Goal: Information Seeking & Learning: Learn about a topic

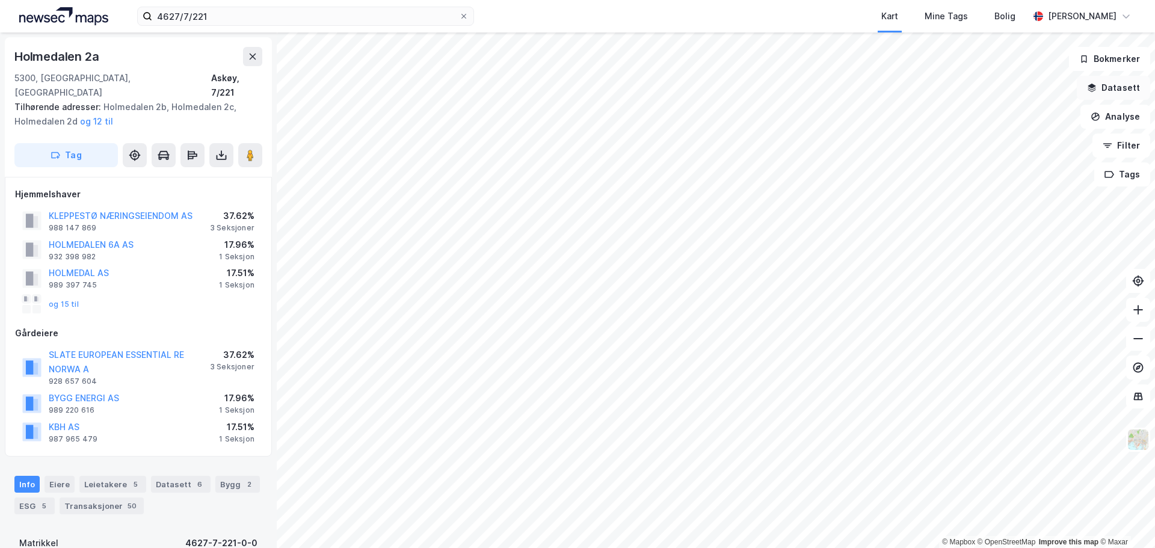
click at [1111, 90] on button "Datasett" at bounding box center [1113, 88] width 73 height 24
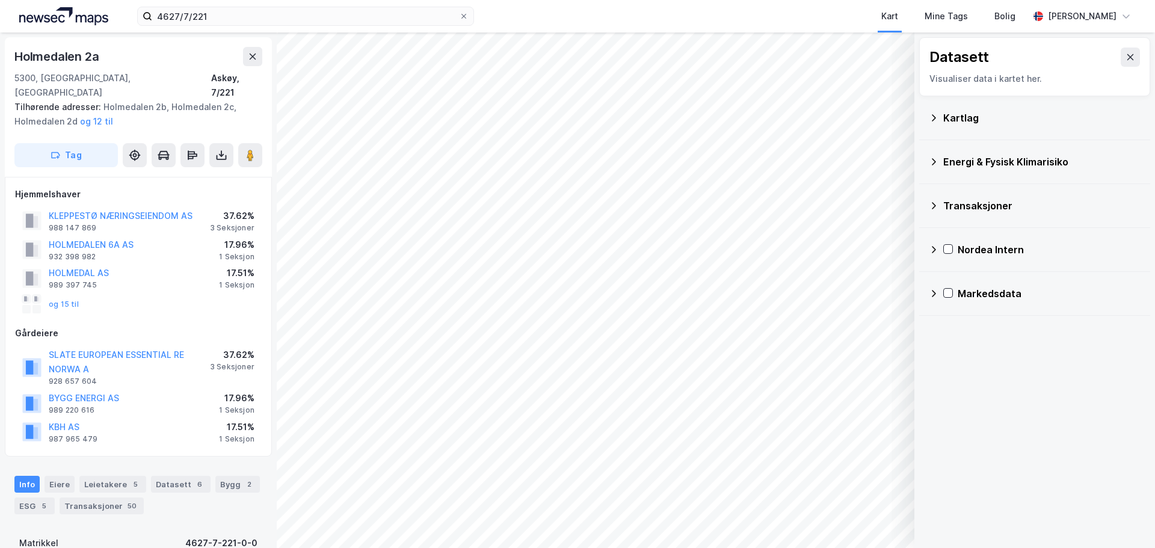
click at [980, 252] on div "Nordea Intern" at bounding box center [1049, 249] width 183 height 14
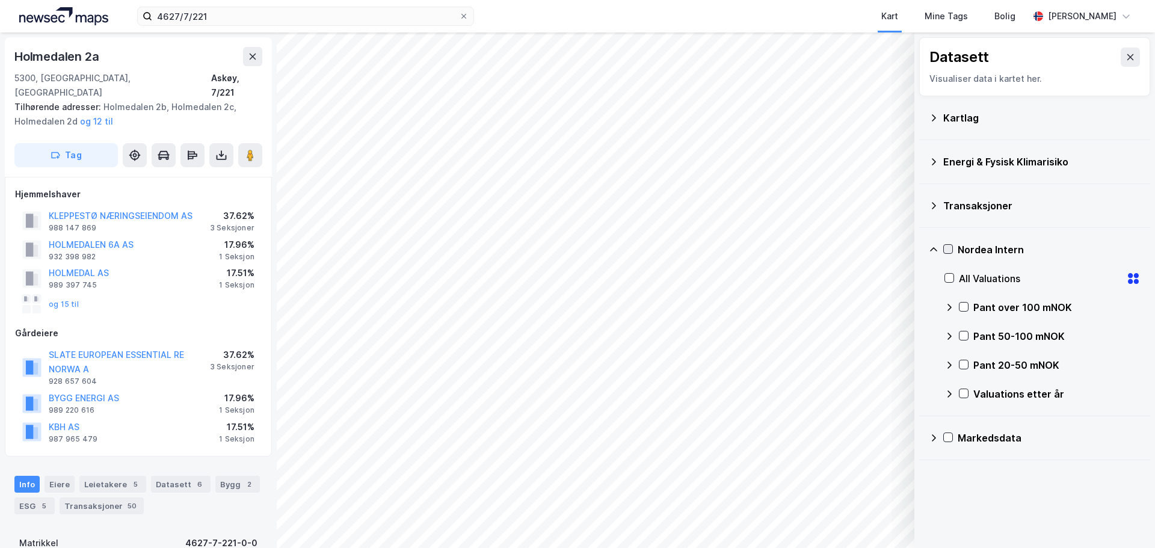
click at [946, 252] on icon at bounding box center [948, 249] width 8 height 8
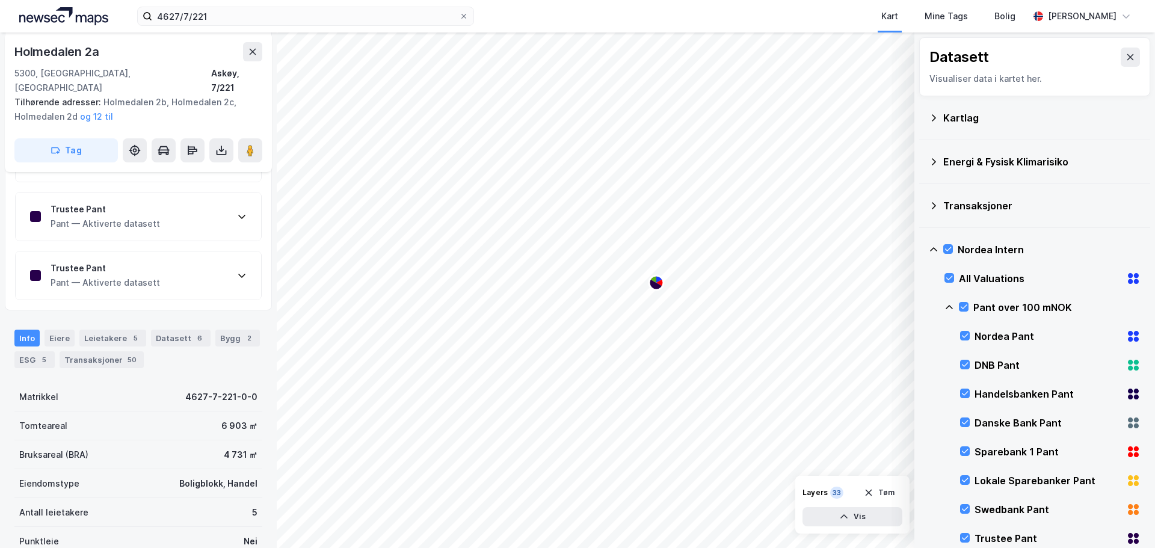
scroll to position [584, 0]
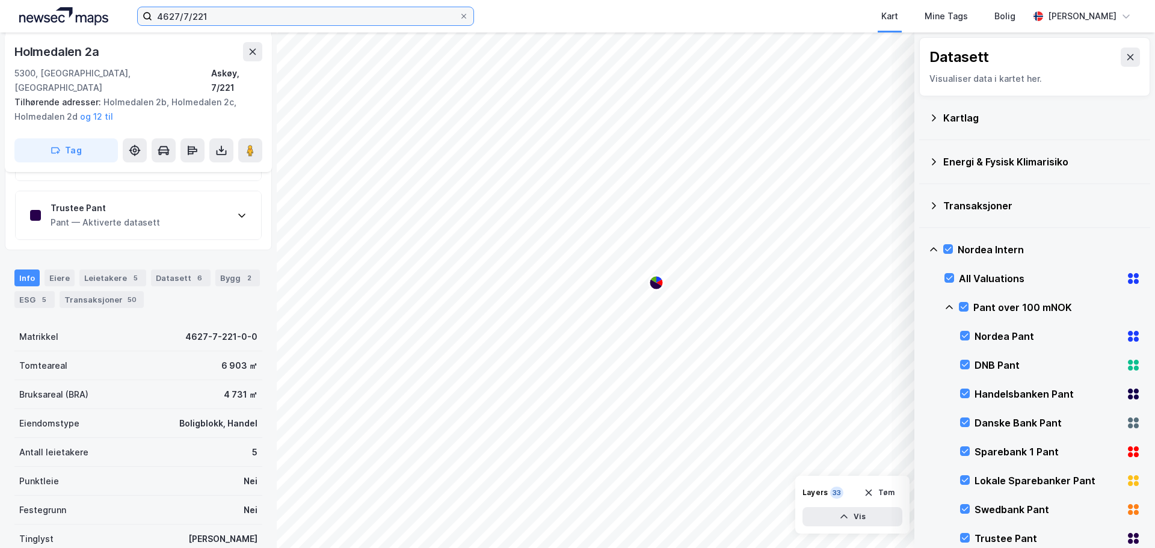
click at [216, 14] on input "4627/7/221" at bounding box center [305, 16] width 307 height 18
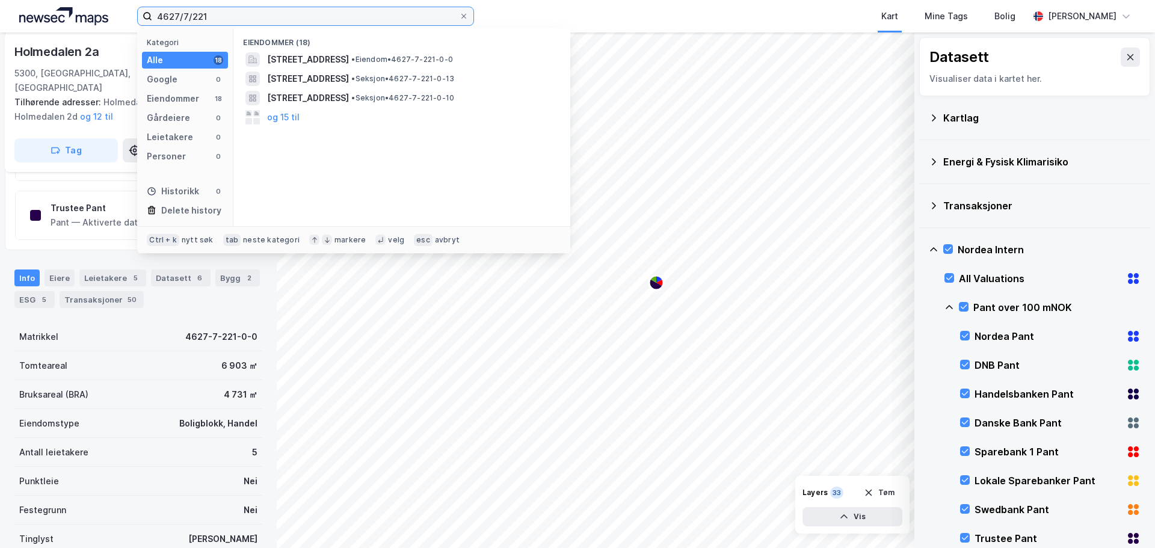
click at [179, 14] on input "4627/7/221" at bounding box center [305, 16] width 307 height 18
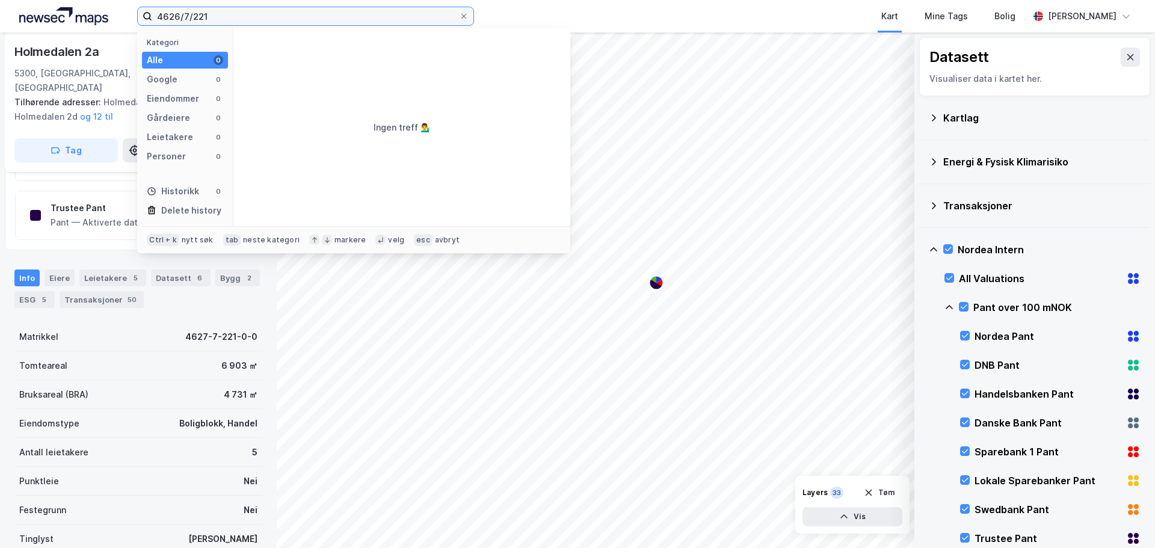
drag, startPoint x: 184, startPoint y: 15, endPoint x: 346, endPoint y: 29, distance: 163.1
click at [346, 26] on div "4626/7/221 Kategori Alle 0 Google 0 Eiendommer 0 Gårdeiere 0 Leietakere 0 Perso…" at bounding box center [305, 16] width 337 height 19
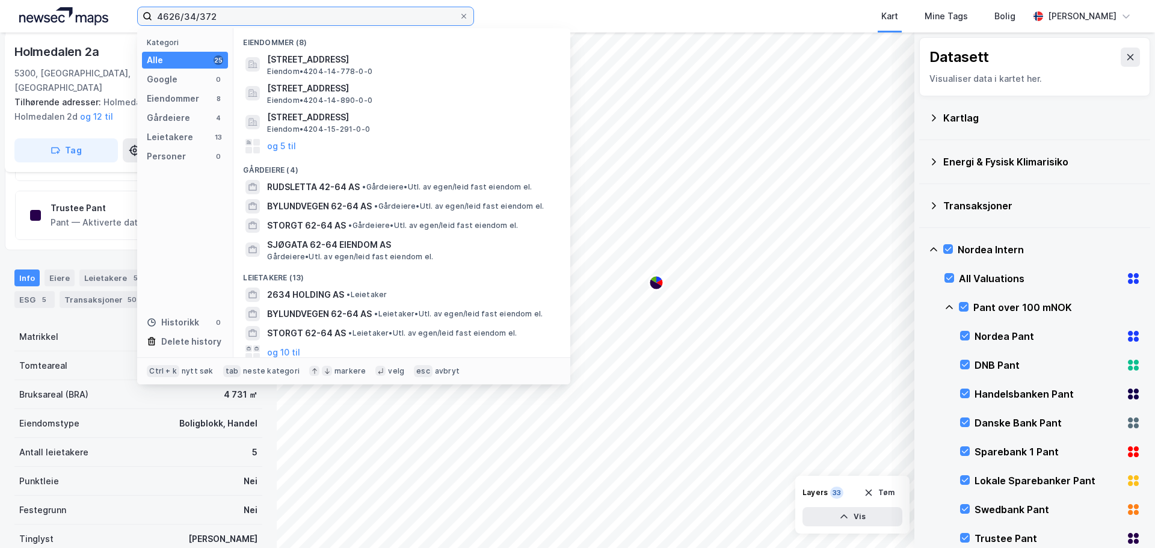
type input "4626/34/372"
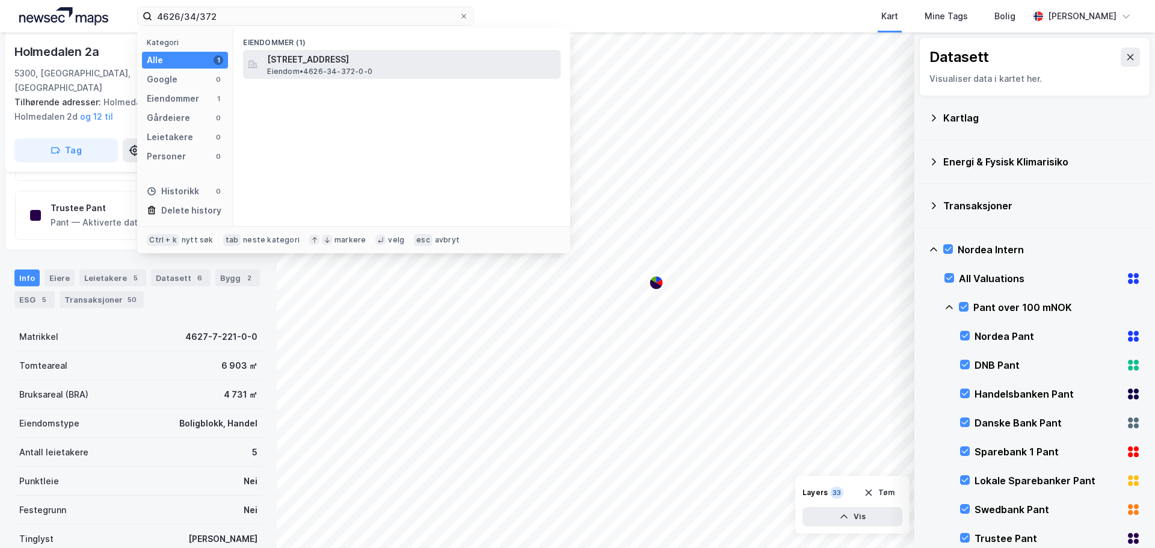
click at [340, 60] on span "[STREET_ADDRESS]" at bounding box center [411, 59] width 289 height 14
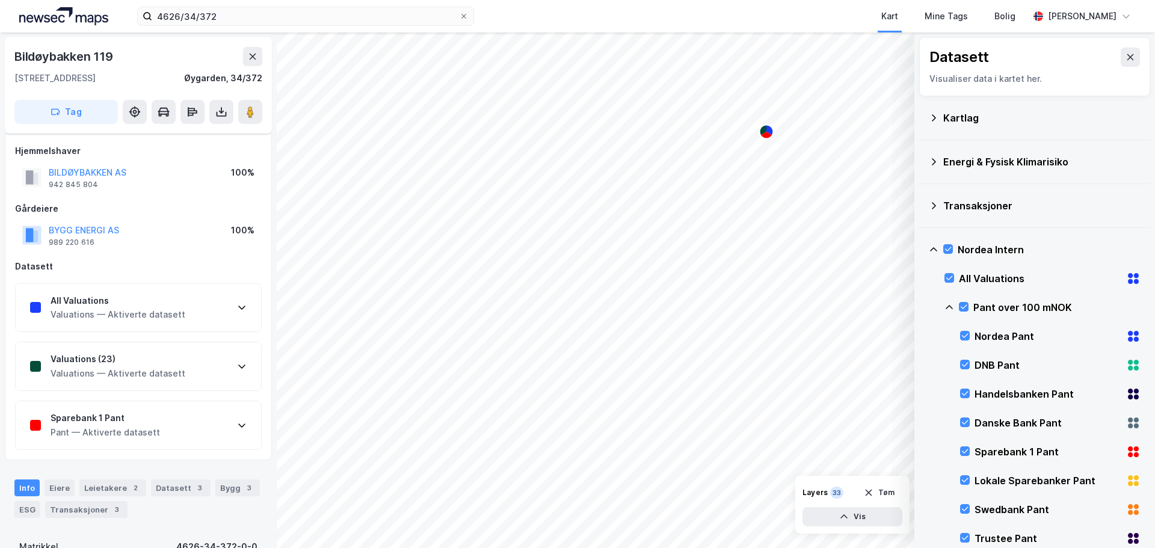
scroll to position [307, 0]
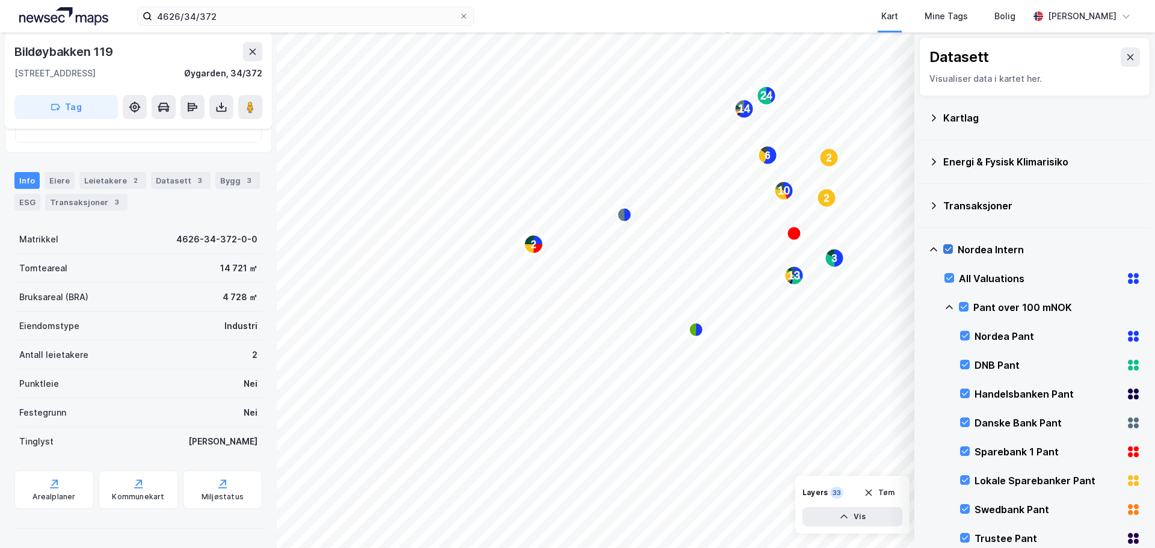
click at [946, 245] on icon at bounding box center [948, 249] width 8 height 8
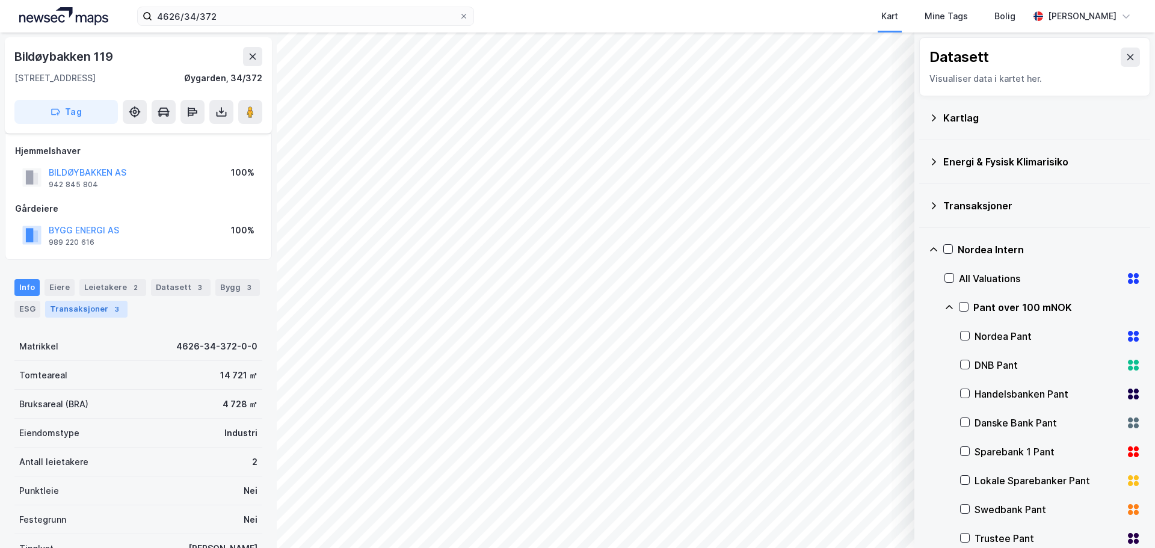
click at [94, 305] on div "Transaksjoner 3" at bounding box center [86, 309] width 82 height 17
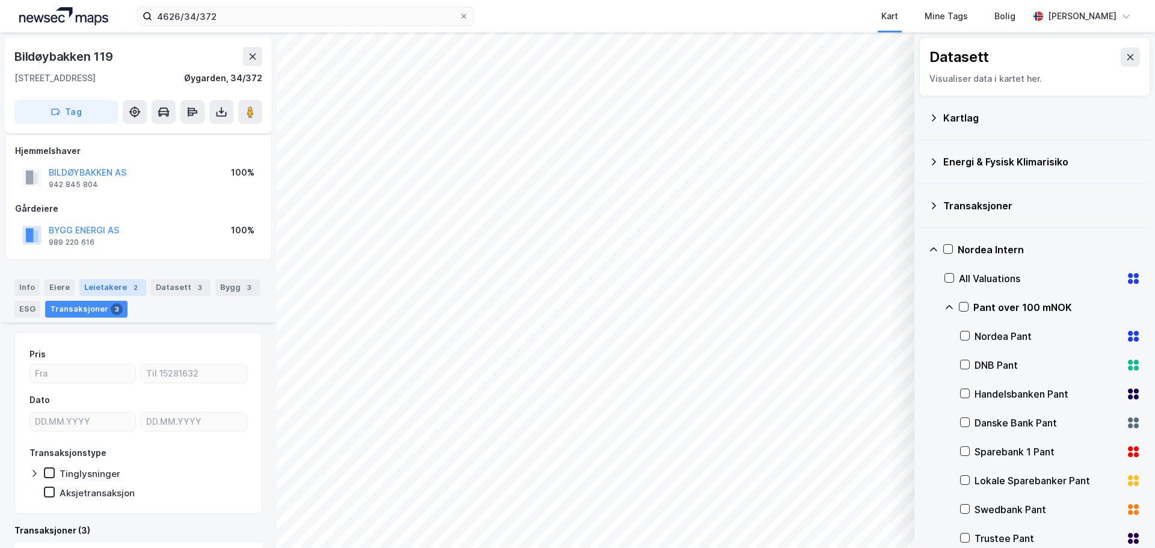
scroll to position [241, 0]
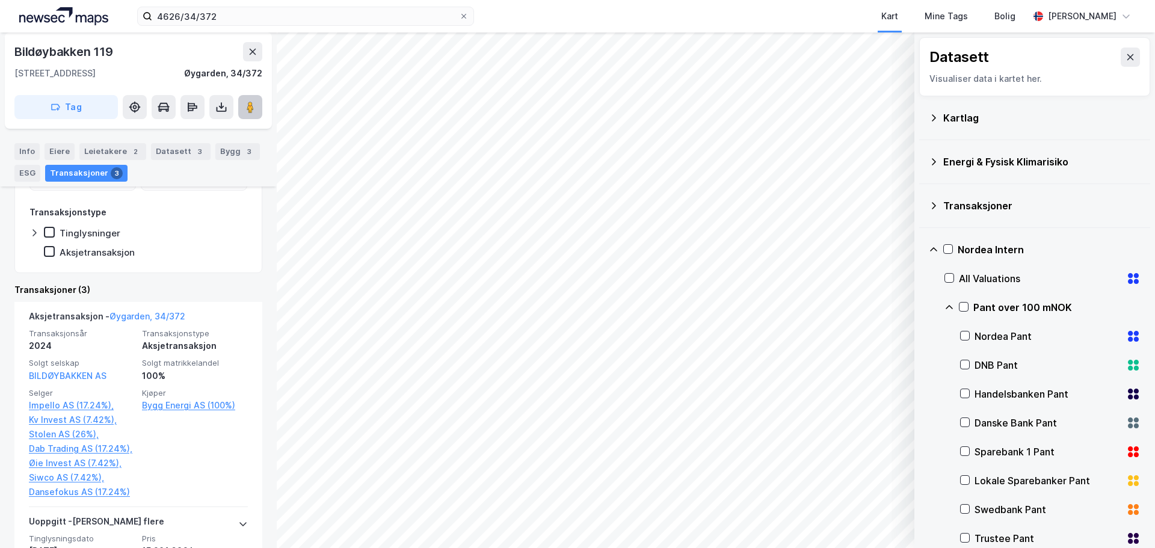
click at [250, 108] on image at bounding box center [250, 107] width 7 height 12
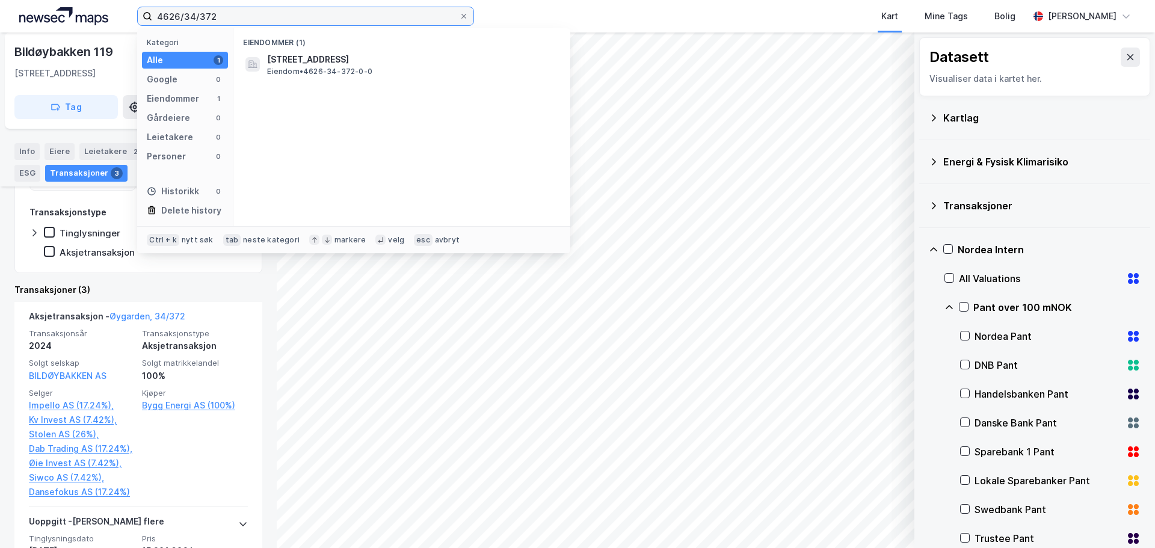
click at [298, 13] on input "4626/34/372" at bounding box center [305, 16] width 307 height 18
drag, startPoint x: 298, startPoint y: 13, endPoint x: 40, endPoint y: -44, distance: 264.4
click at [40, 0] on html "4626/34/372 Kategori Alle 1 Google 0 Eiendommer 1 Gårdeiere 0 Leietakere 0 Pers…" at bounding box center [577, 274] width 1155 height 548
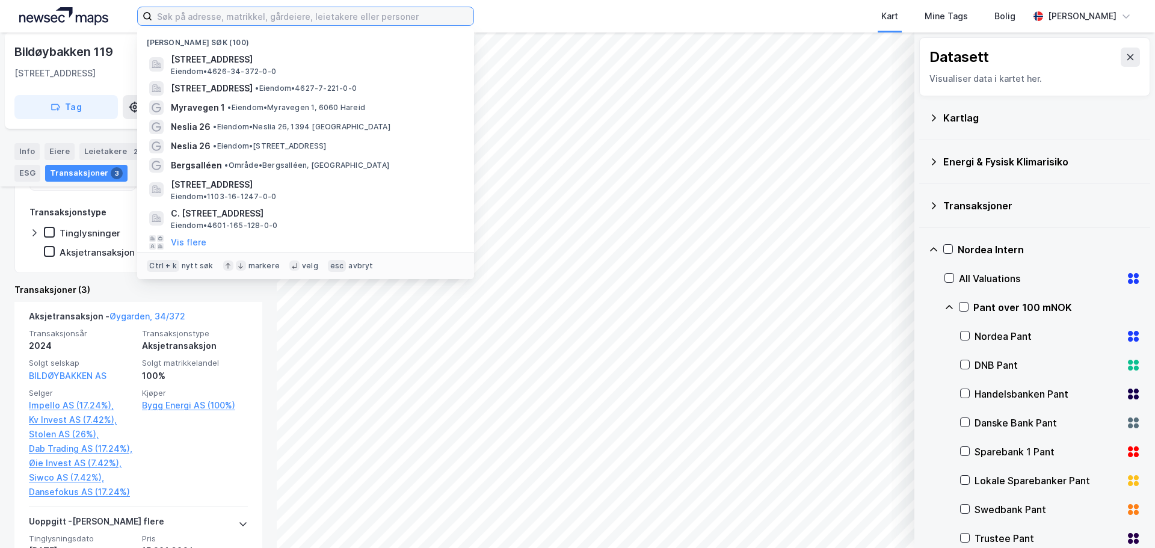
click at [248, 13] on input at bounding box center [312, 16] width 321 height 18
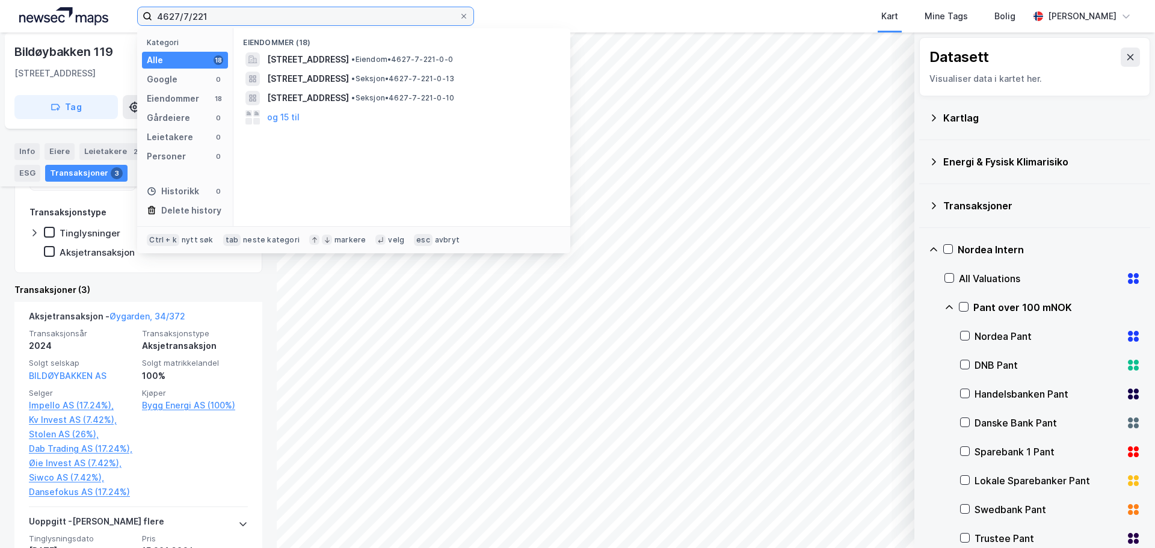
type input "4627/7/221"
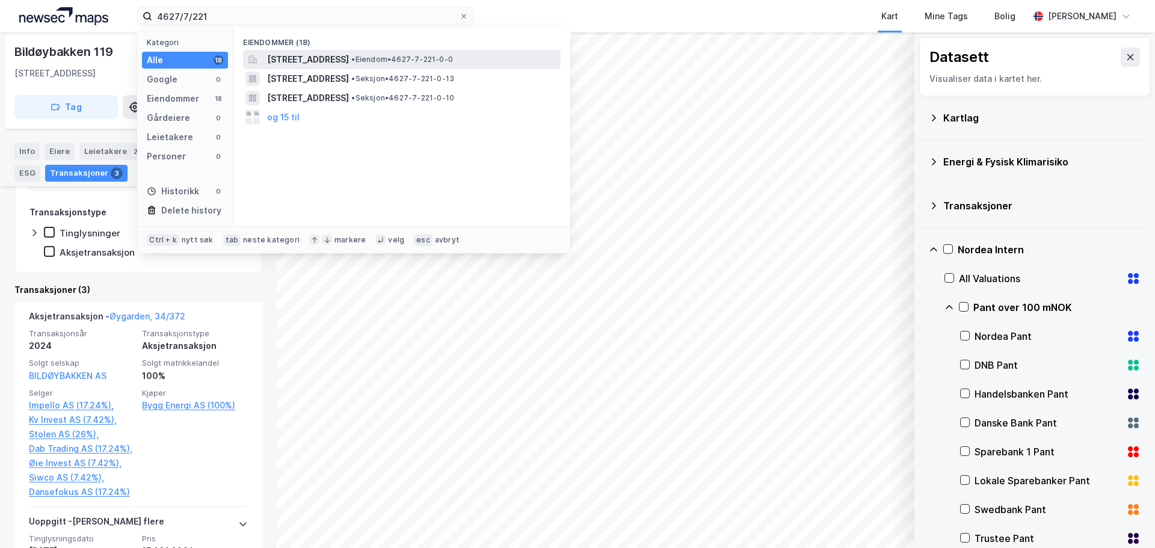
click at [288, 60] on span "[STREET_ADDRESS]" at bounding box center [308, 59] width 82 height 14
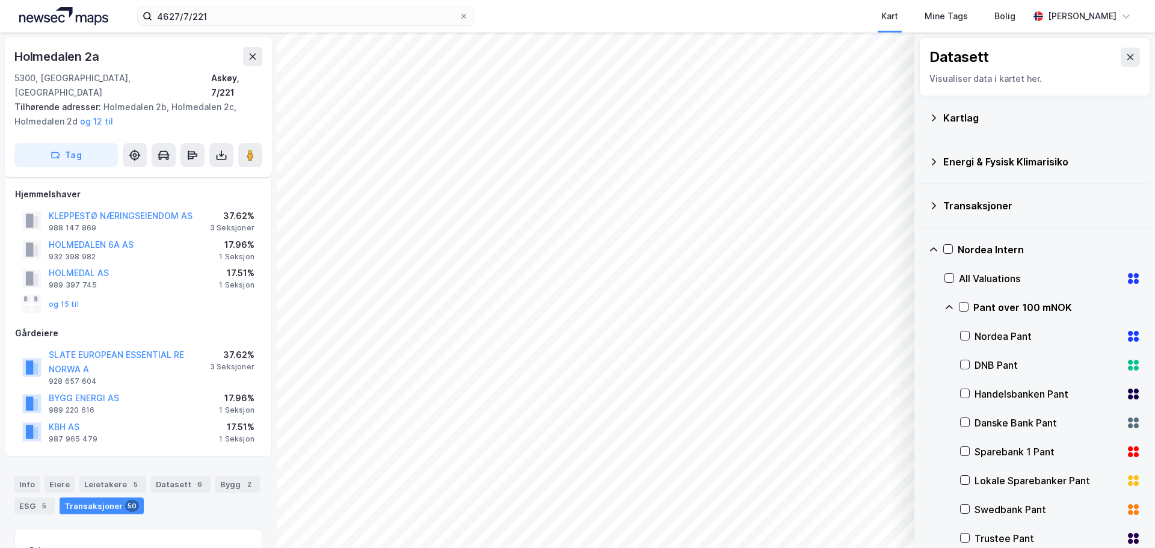
scroll to position [60, 0]
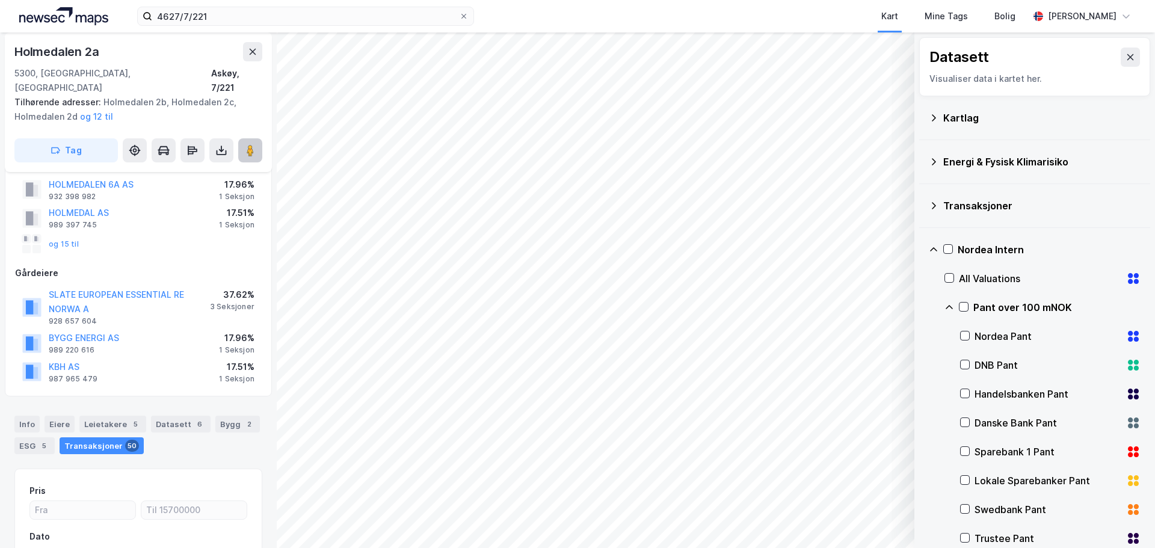
click at [251, 144] on image at bounding box center [250, 150] width 7 height 12
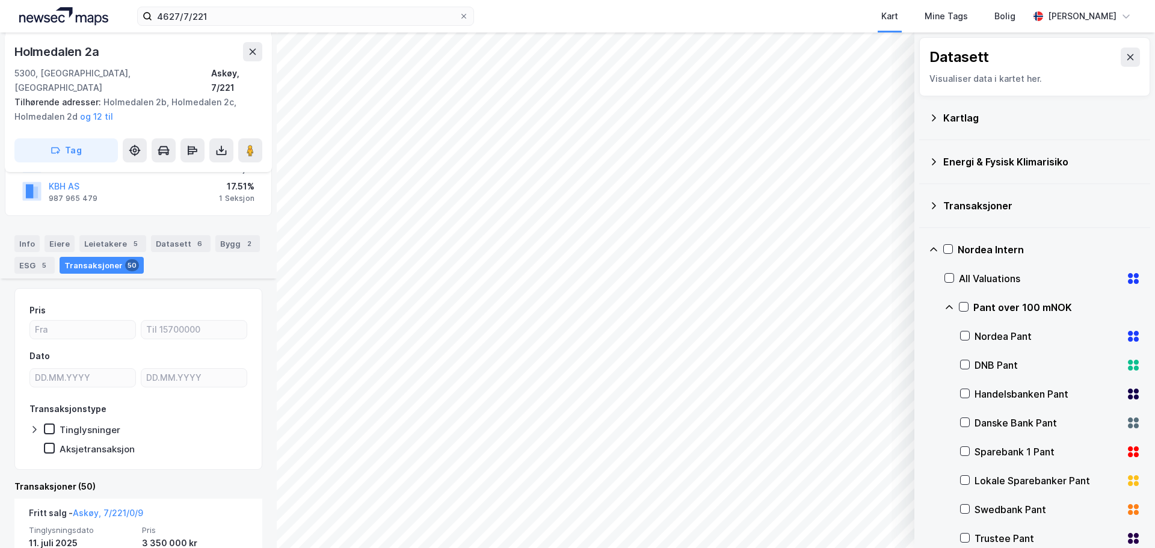
scroll to position [181, 0]
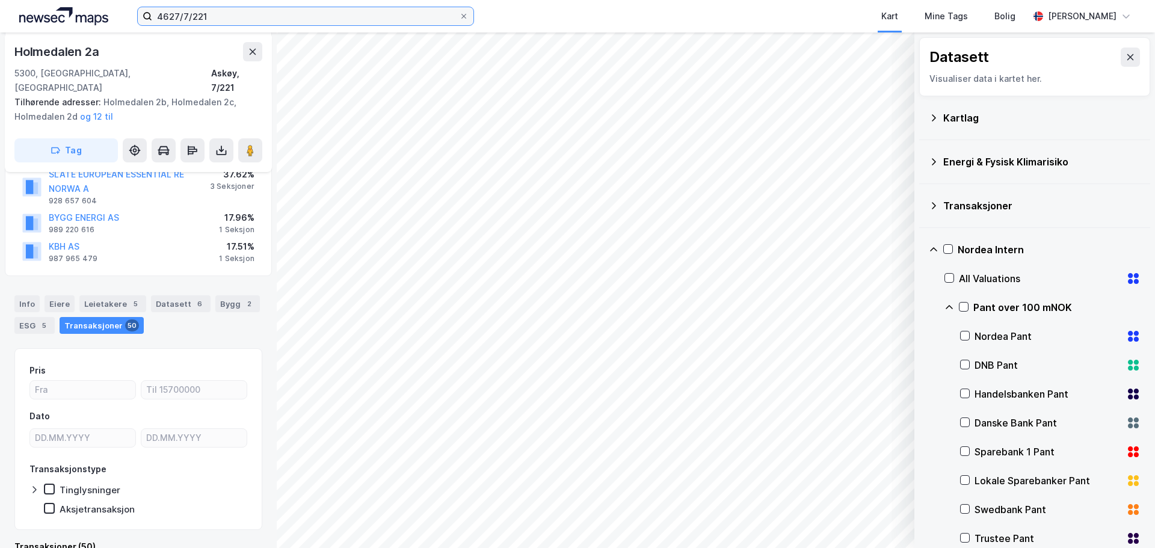
click at [226, 17] on input "4627/7/221" at bounding box center [305, 16] width 307 height 18
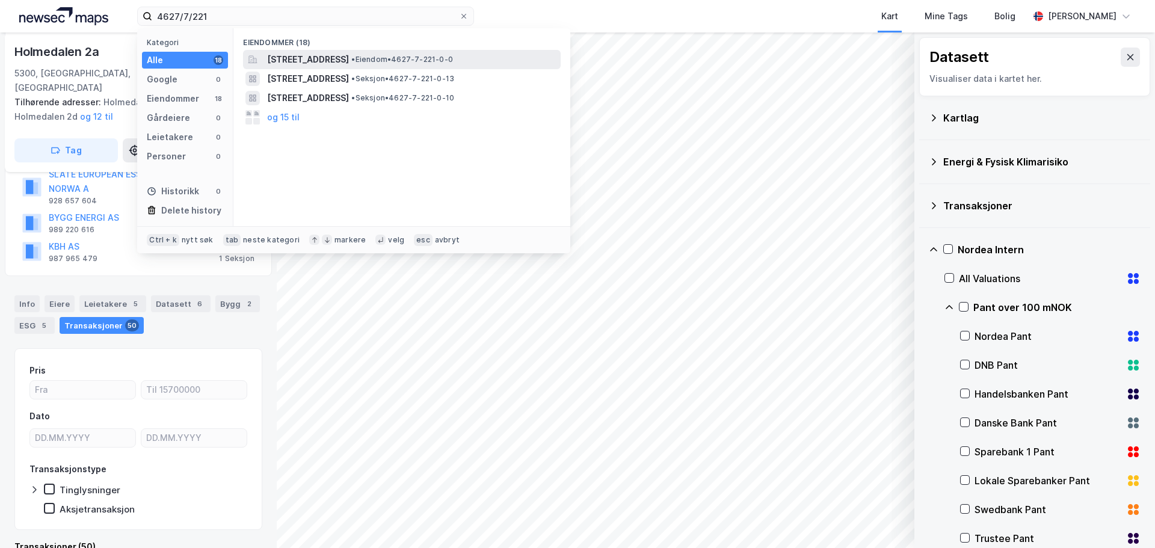
click at [282, 62] on span "[STREET_ADDRESS]" at bounding box center [308, 59] width 82 height 14
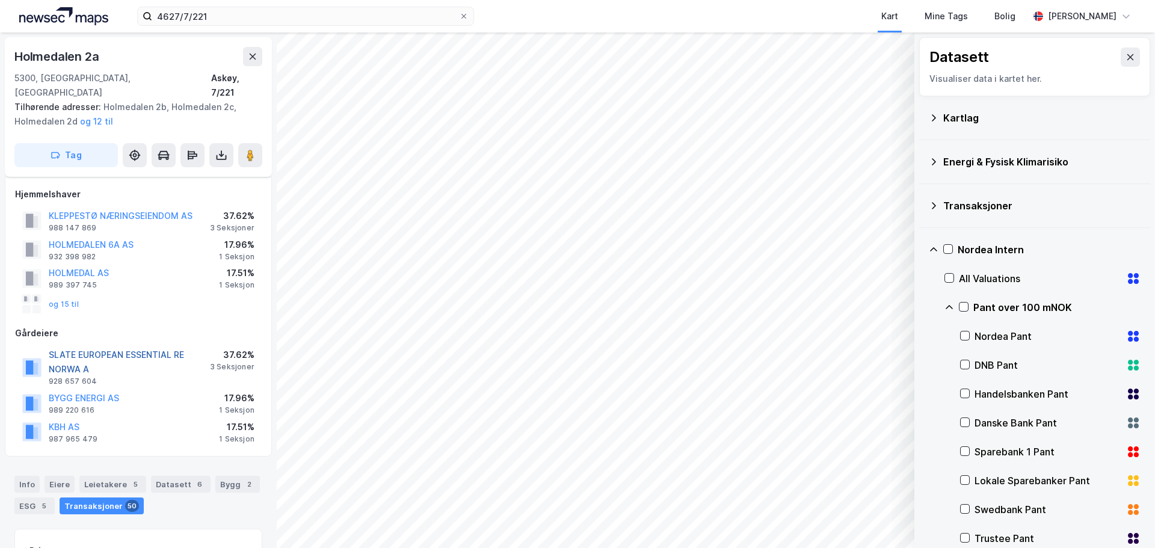
scroll to position [60, 0]
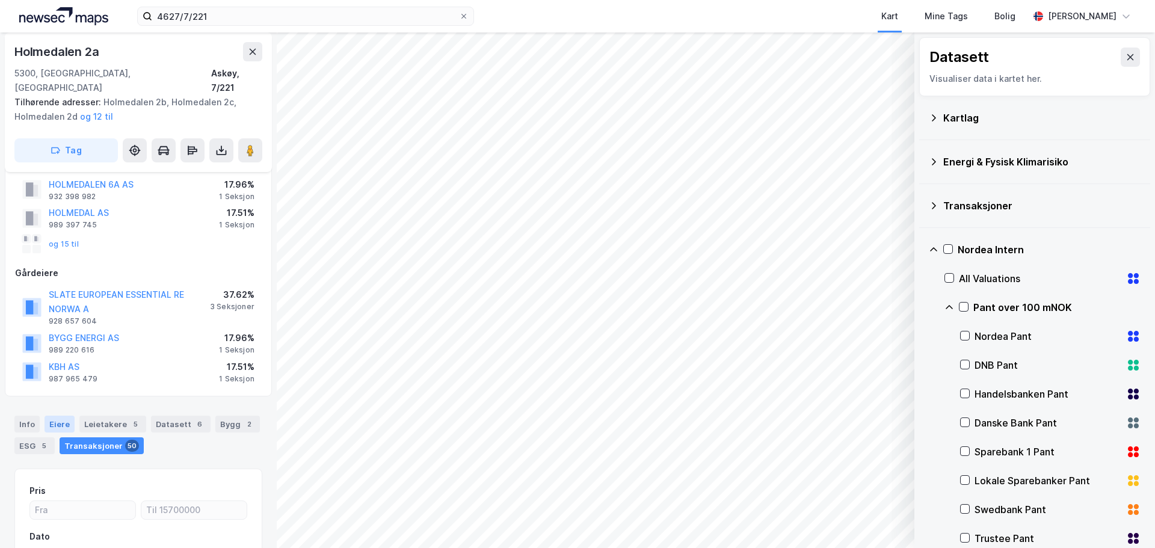
click at [58, 416] on div "Eiere" at bounding box center [60, 424] width 30 height 17
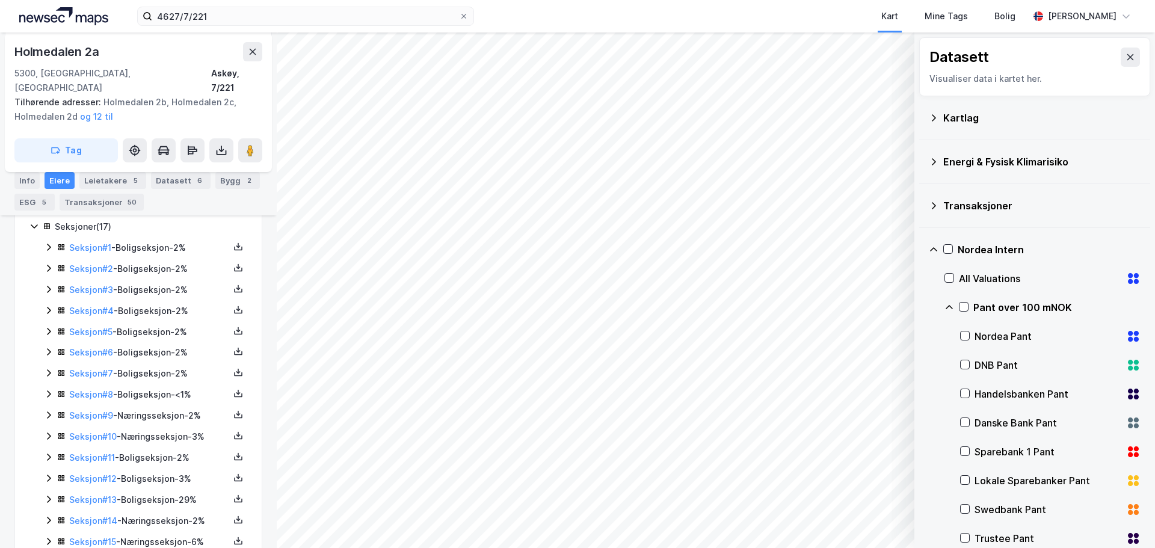
scroll to position [420, 0]
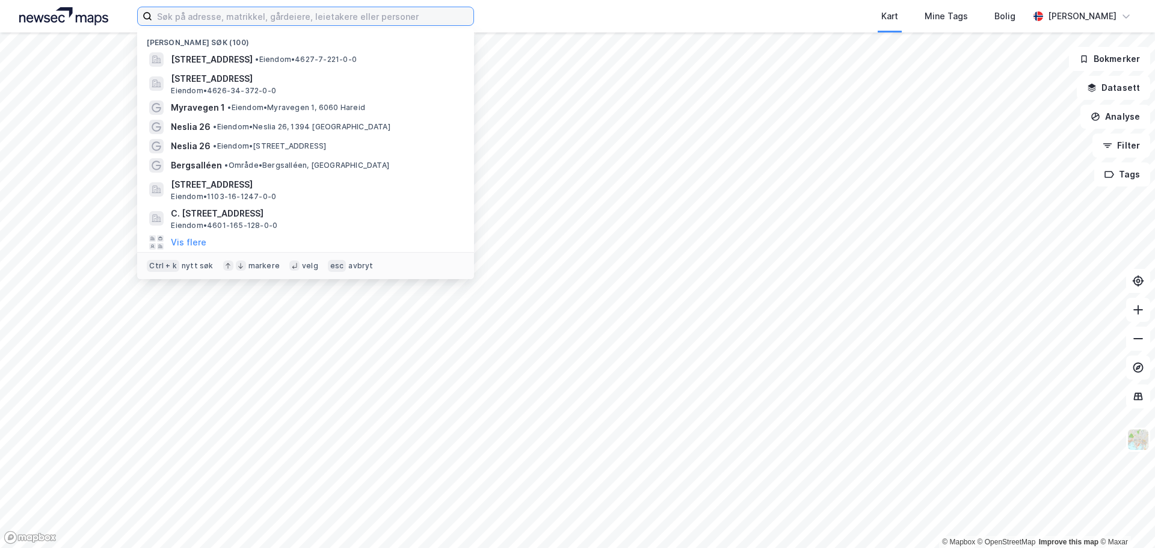
click at [323, 19] on input at bounding box center [312, 16] width 321 height 18
